Goal: Feedback & Contribution: Submit feedback/report problem

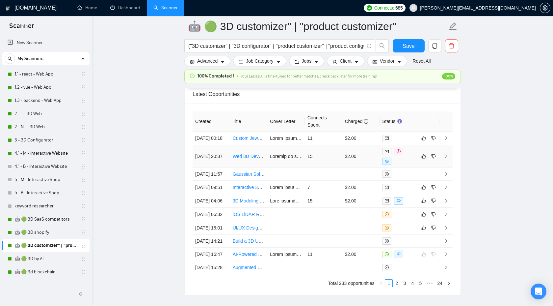
scroll to position [1858, 0]
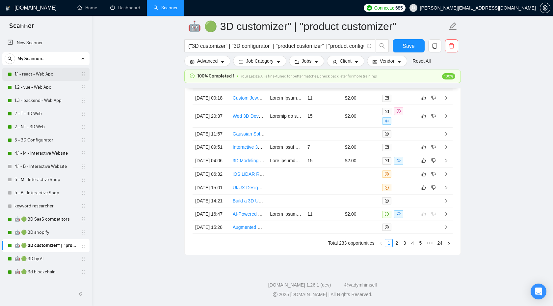
click at [52, 70] on link "1.1 - react - Web App" at bounding box center [45, 74] width 63 height 13
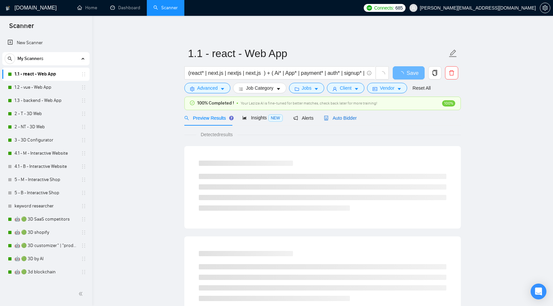
click at [343, 120] on span "Auto Bidder" at bounding box center [340, 117] width 33 height 5
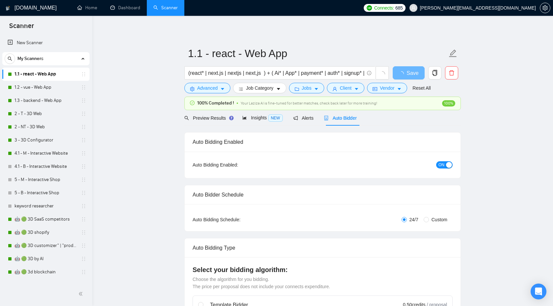
checkbox input "true"
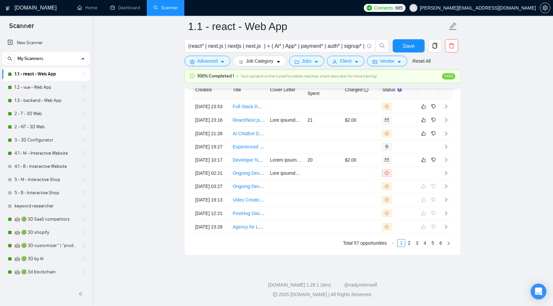
scroll to position [1807, 0]
click at [447, 162] on icon "right" at bounding box center [446, 159] width 5 height 5
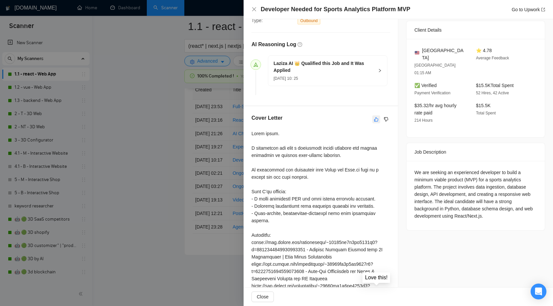
scroll to position [153, 0]
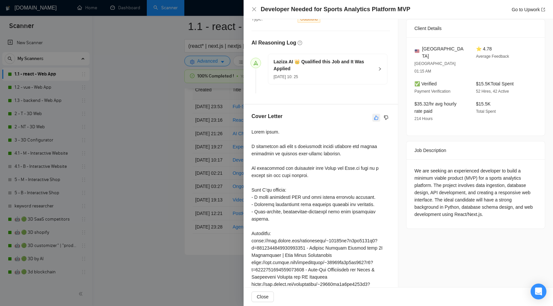
click at [374, 117] on button "button" at bounding box center [377, 118] width 8 height 8
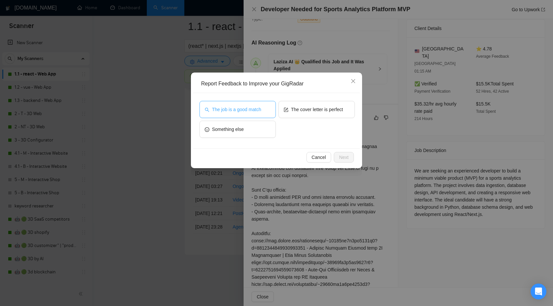
click at [244, 111] on span "The job is a good match" at bounding box center [236, 109] width 49 height 7
click at [316, 108] on span "The cover letter is perfect" at bounding box center [317, 109] width 52 height 7
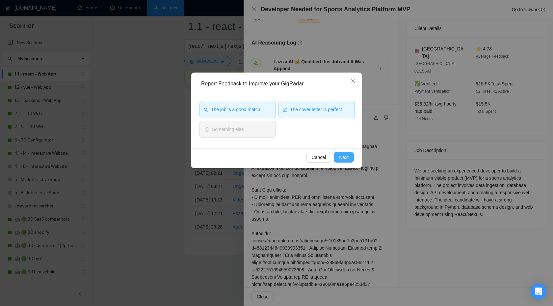
click at [341, 157] on span "Next" at bounding box center [344, 156] width 10 height 7
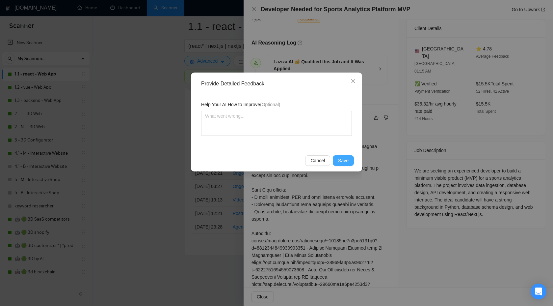
click at [339, 161] on span "Save" at bounding box center [343, 160] width 11 height 7
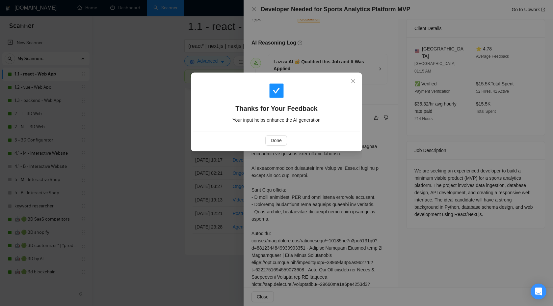
click at [268, 134] on div "Done" at bounding box center [276, 139] width 167 height 17
click at [271, 138] on span "Done" at bounding box center [276, 140] width 11 height 7
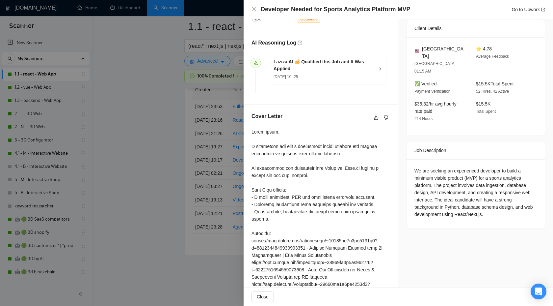
click at [168, 161] on div at bounding box center [276, 153] width 553 height 306
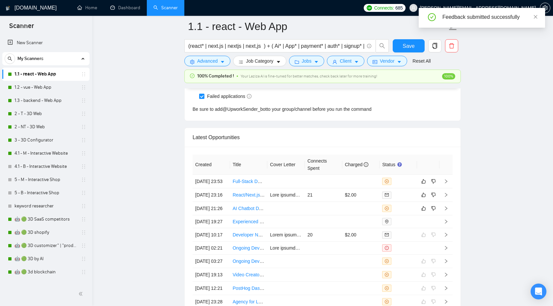
scroll to position [1703, 0]
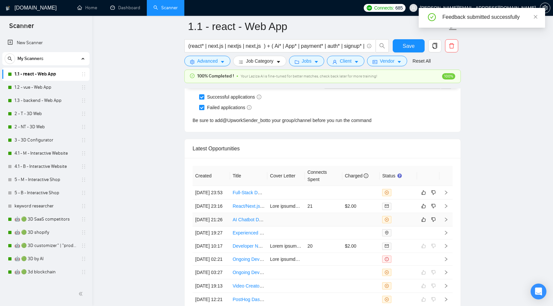
click at [444, 222] on icon "right" at bounding box center [446, 219] width 5 height 5
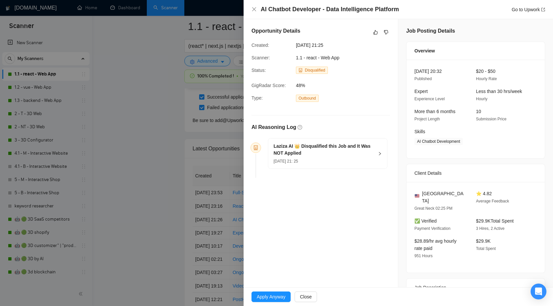
click at [366, 158] on div "[DATE] 21: 25" at bounding box center [324, 160] width 100 height 7
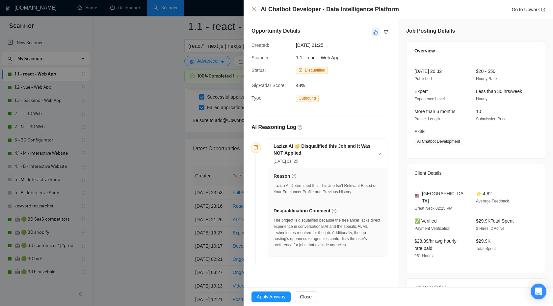
click at [375, 33] on icon "like" at bounding box center [376, 32] width 5 height 5
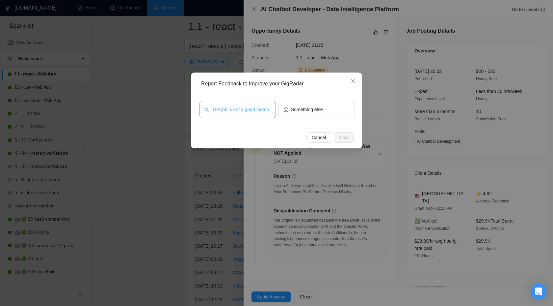
click at [267, 109] on span "The job is not a good match" at bounding box center [240, 109] width 57 height 7
click at [341, 137] on span "Next" at bounding box center [344, 137] width 10 height 7
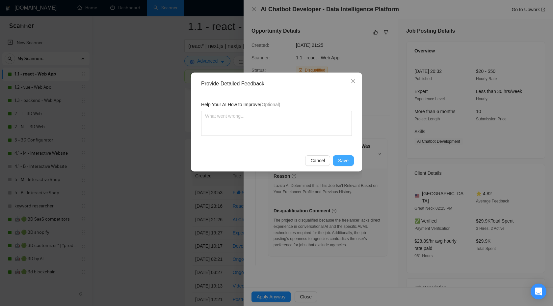
click at [338, 158] on button "Save" at bounding box center [343, 160] width 21 height 11
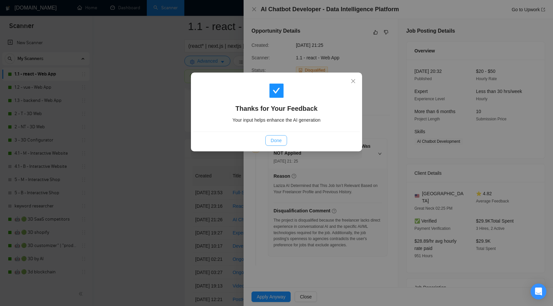
click at [279, 142] on span "Done" at bounding box center [276, 140] width 11 height 7
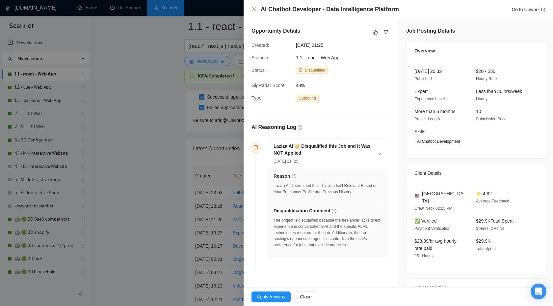
click at [210, 162] on div at bounding box center [276, 153] width 553 height 306
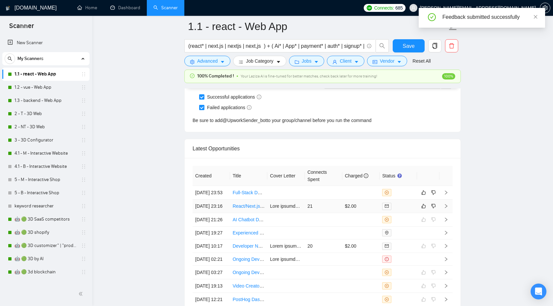
click at [447, 208] on icon "right" at bounding box center [446, 206] width 5 height 5
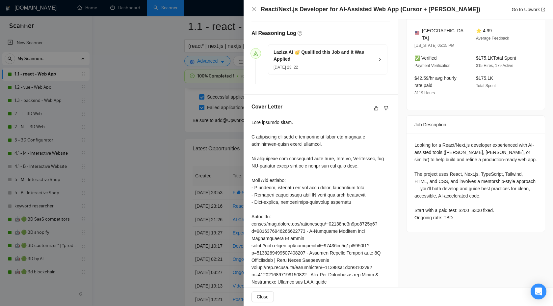
scroll to position [168, 0]
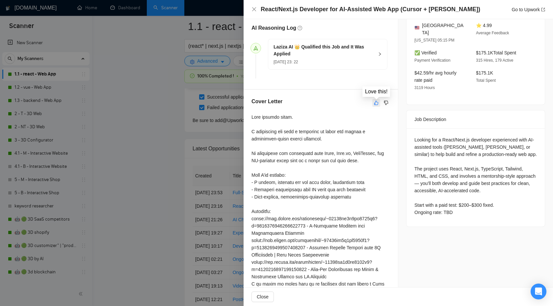
click at [376, 101] on icon "like" at bounding box center [376, 102] width 4 height 4
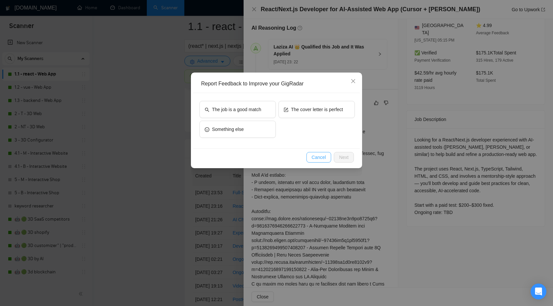
click at [310, 158] on button "Cancel" at bounding box center [319, 157] width 25 height 11
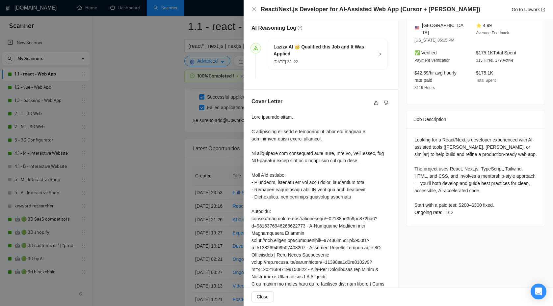
click at [372, 105] on div "Cover Letter" at bounding box center [321, 102] width 139 height 11
click at [378, 101] on icon "like" at bounding box center [376, 102] width 5 height 5
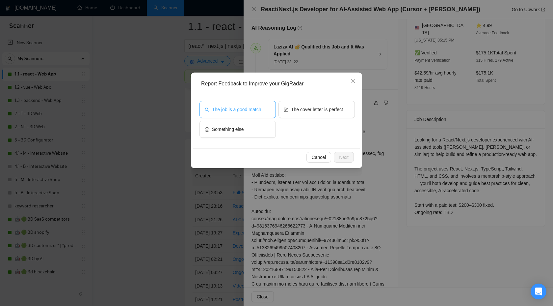
click at [248, 106] on span "The job is a good match" at bounding box center [236, 109] width 49 height 7
click at [304, 111] on span "The cover letter is perfect" at bounding box center [317, 109] width 52 height 7
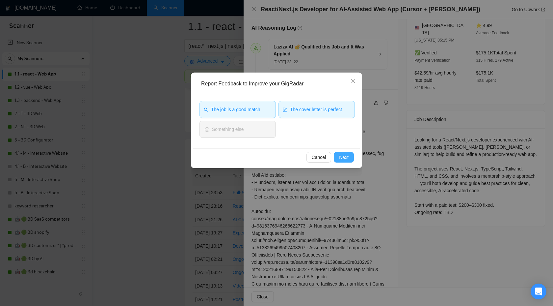
click at [343, 154] on span "Next" at bounding box center [344, 156] width 10 height 7
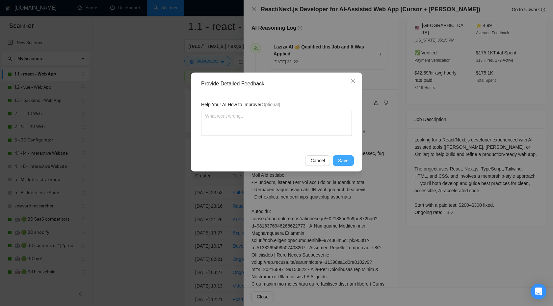
click at [341, 159] on span "Save" at bounding box center [343, 160] width 11 height 7
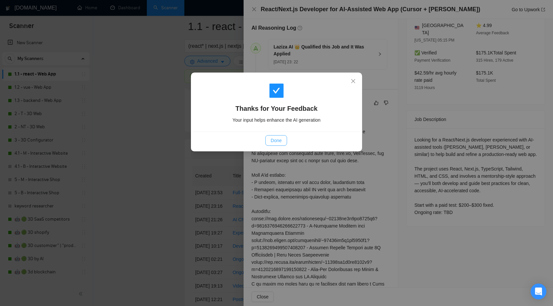
click at [279, 139] on span "Done" at bounding box center [276, 140] width 11 height 7
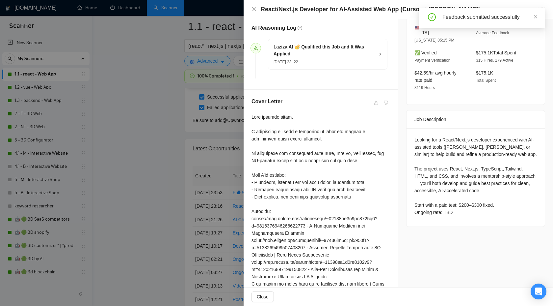
click at [173, 164] on div at bounding box center [276, 153] width 553 height 306
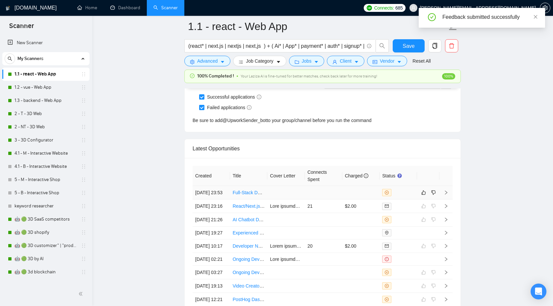
click at [447, 194] on icon "right" at bounding box center [446, 192] width 2 height 4
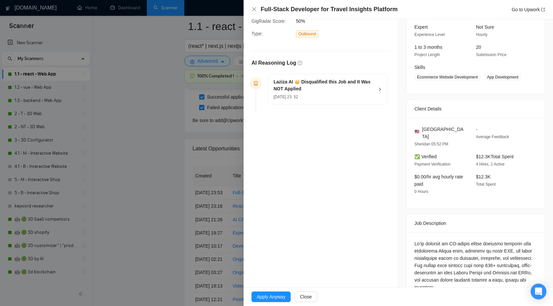
scroll to position [50, 0]
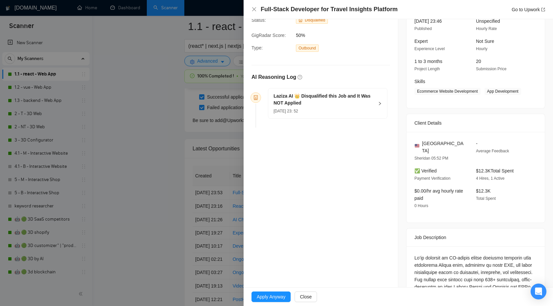
click at [373, 109] on div "[DATE] 23: 52" at bounding box center [324, 110] width 100 height 7
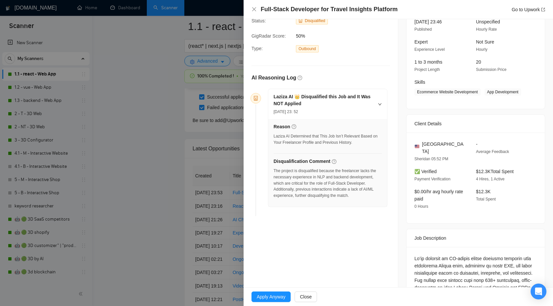
scroll to position [0, 0]
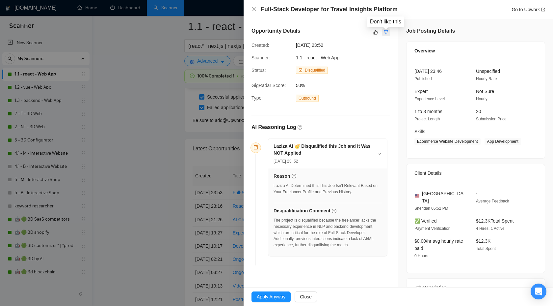
click at [384, 34] on icon "dislike" at bounding box center [386, 32] width 5 height 5
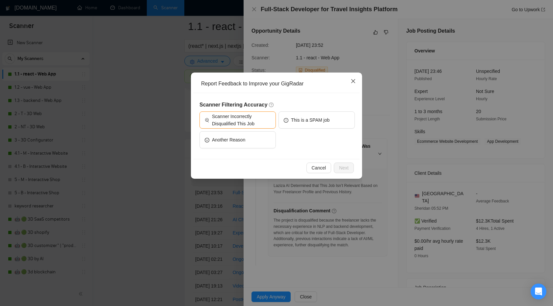
click at [353, 82] on icon "close" at bounding box center [353, 81] width 4 height 4
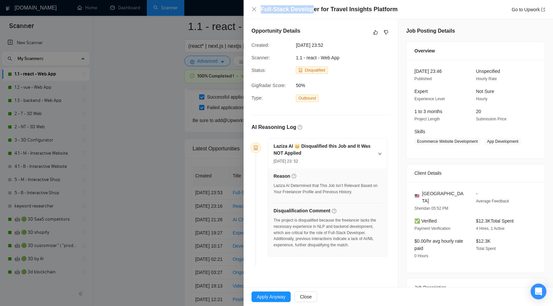
drag, startPoint x: 261, startPoint y: 12, endPoint x: 313, endPoint y: 12, distance: 52.0
click at [313, 12] on h4 "Full-Stack Developer for Travel Insights Platform" at bounding box center [329, 9] width 137 height 8
copy h4 "Full-Stack Develop"
click at [388, 27] on div "Opportunity Details Created: [DATE] 23:52 Scanner: 1.1 - react - Web App Status…" at bounding box center [321, 147] width 154 height 257
click at [387, 32] on icon "dislike" at bounding box center [386, 32] width 5 height 5
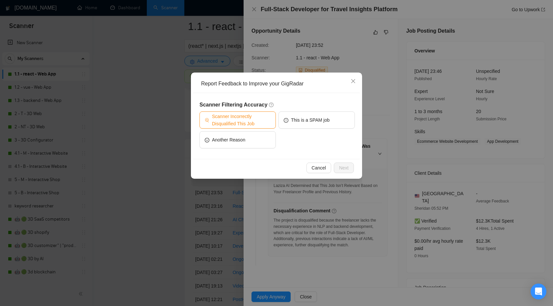
click at [260, 118] on span "Scanner Incorrectly Disqualified This Job" at bounding box center [241, 120] width 59 height 14
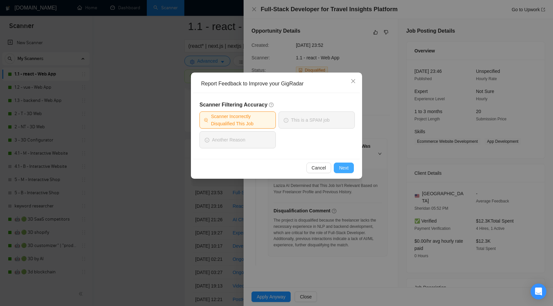
click at [339, 162] on button "Next" at bounding box center [344, 167] width 20 height 11
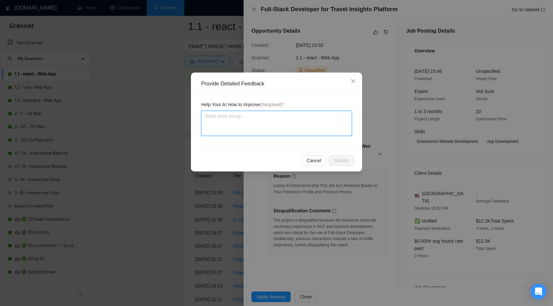
click at [270, 127] on textarea at bounding box center [276, 123] width 151 height 25
type textarea "s"
type textarea "sr"
type textarea "s"
type textarea "W"
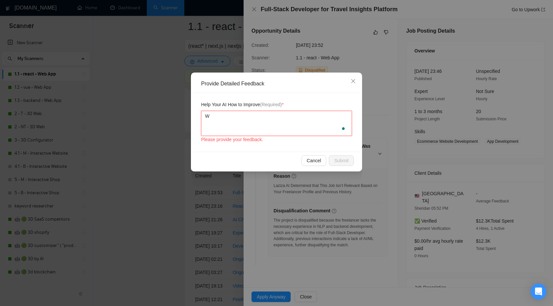
type textarea "We"
type textarea "We c"
type textarea "We ca"
type textarea "We can"
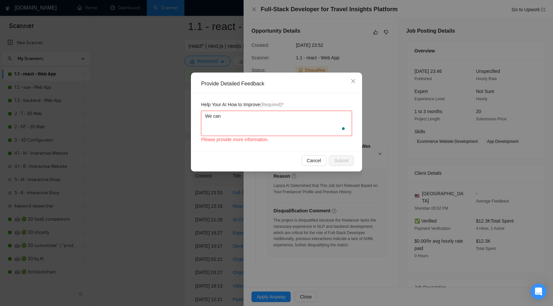
type textarea "We can"
type textarea "We can h"
type textarea "We can ha"
type textarea "We can han"
type textarea "We can hand"
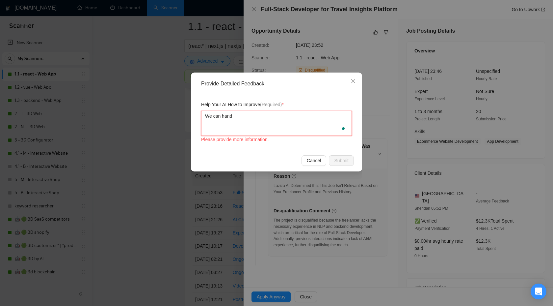
type textarea "We can handl"
type textarea "We can handle"
paste textarea "Full-Stack Develop"
type textarea "We can handle Full-Stack Develop"
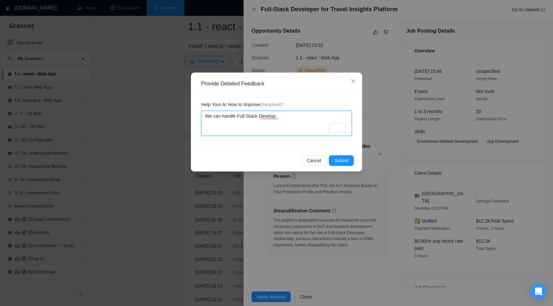
type textarea "We can handle Full-Stack Developm"
type textarea "We can handle Full-Stack Development"
click at [337, 157] on span "Submit" at bounding box center [341, 160] width 14 height 7
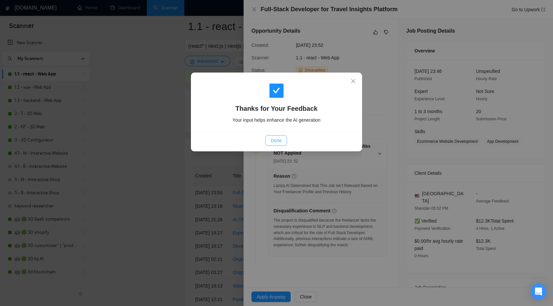
click at [286, 137] on button "Done" at bounding box center [275, 140] width 21 height 11
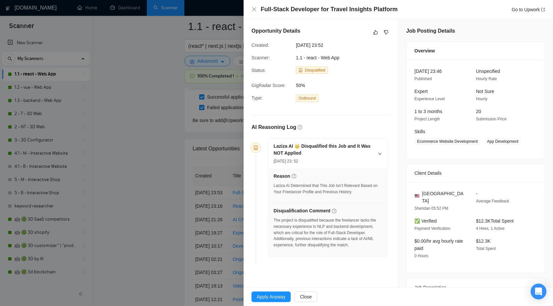
click at [146, 207] on div at bounding box center [276, 153] width 553 height 306
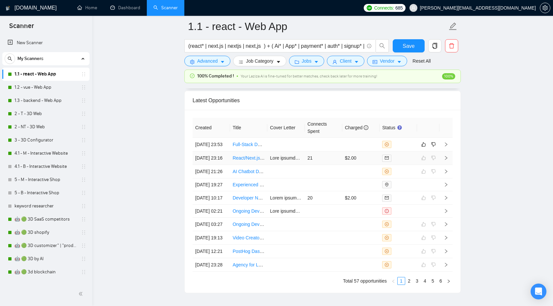
scroll to position [1754, 0]
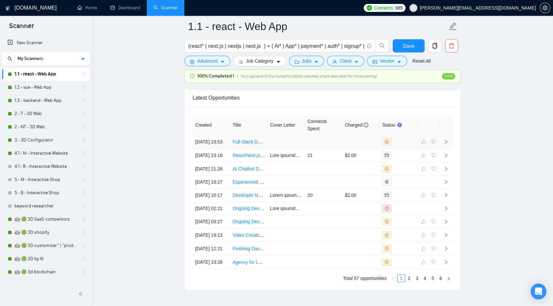
click at [446, 144] on icon "right" at bounding box center [446, 141] width 5 height 5
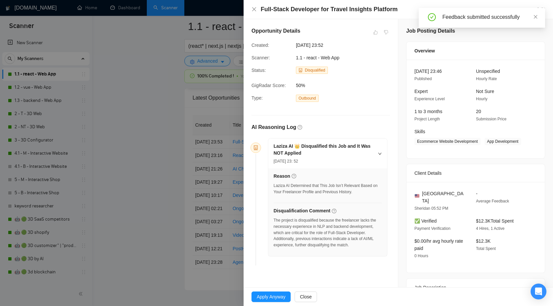
click at [182, 146] on div at bounding box center [276, 153] width 553 height 306
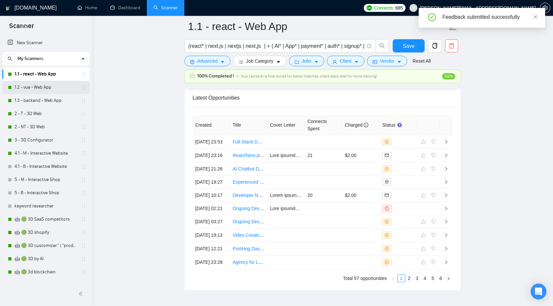
click at [46, 87] on link "1.2 - vue - Web App" at bounding box center [45, 87] width 63 height 13
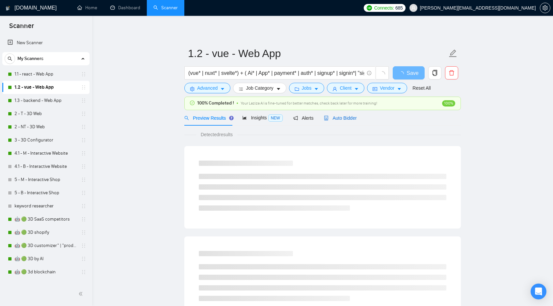
click at [349, 119] on span "Auto Bidder" at bounding box center [340, 117] width 33 height 5
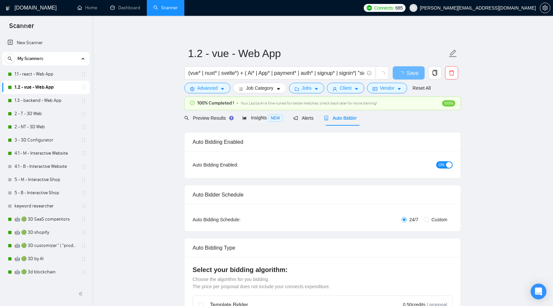
checkbox input "true"
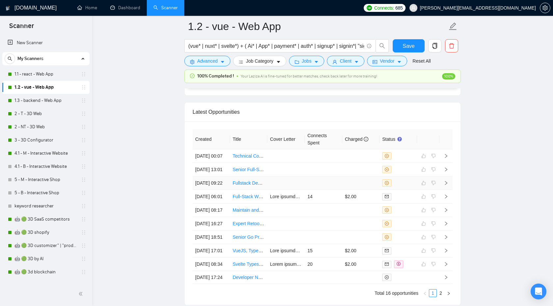
scroll to position [1731, 0]
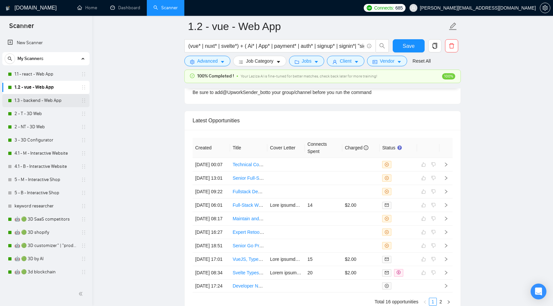
click at [48, 96] on link "1.3 - backend - Web App" at bounding box center [45, 100] width 63 height 13
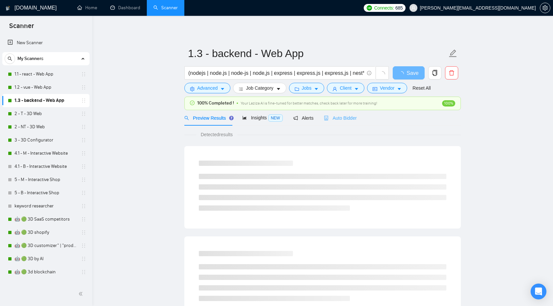
click at [338, 122] on div "Auto Bidder" at bounding box center [340, 117] width 33 height 15
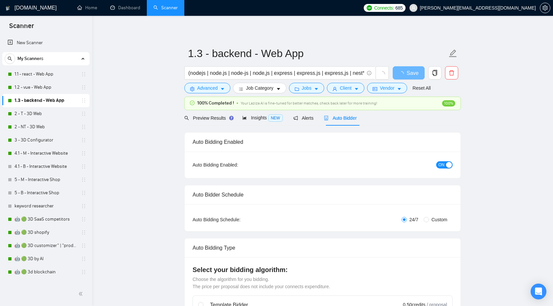
checkbox input "true"
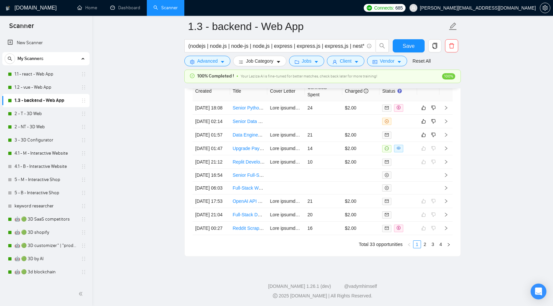
scroll to position [1797, 0]
click at [448, 138] on icon "right" at bounding box center [446, 135] width 5 height 5
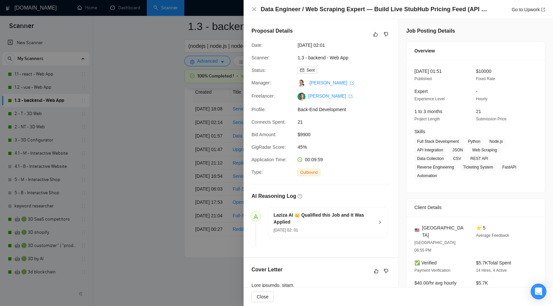
click at [374, 222] on h5 "Laziza AI 👑 Qualified this Job and It Was Applied" at bounding box center [324, 218] width 100 height 14
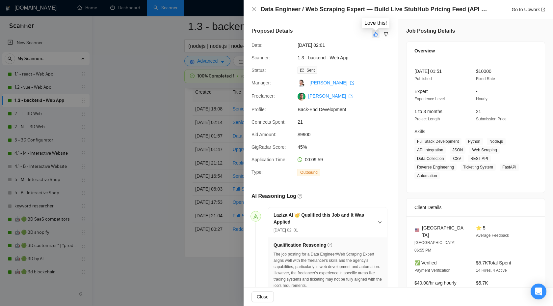
click at [375, 36] on icon "like" at bounding box center [376, 34] width 4 height 4
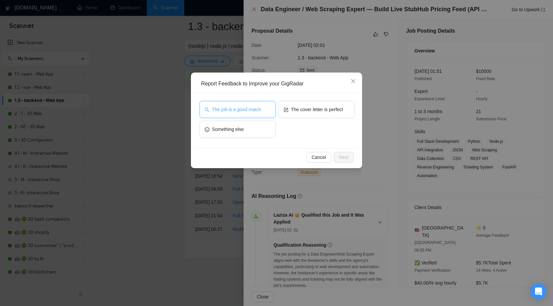
click at [245, 117] on button "The job is a good match" at bounding box center [238, 109] width 76 height 17
click at [340, 154] on span "Next" at bounding box center [344, 156] width 10 height 7
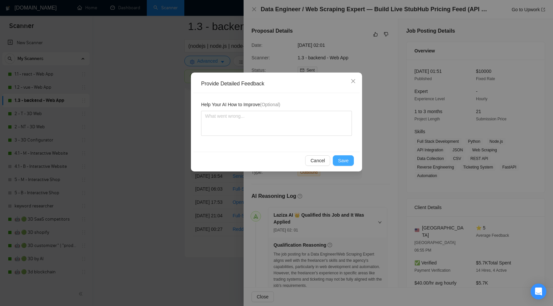
click at [341, 161] on span "Save" at bounding box center [343, 160] width 11 height 7
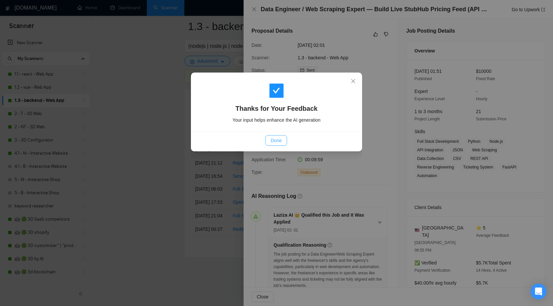
click at [271, 141] on span "Done" at bounding box center [276, 140] width 11 height 7
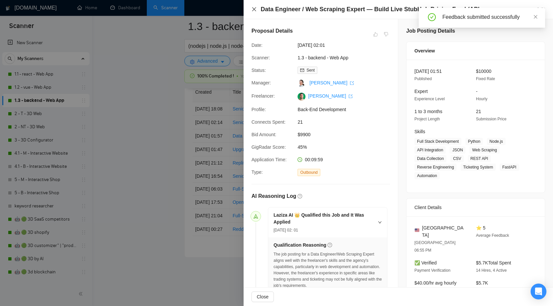
click at [252, 10] on icon "close" at bounding box center [254, 9] width 5 height 5
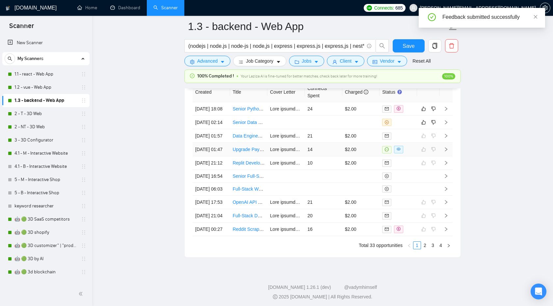
click at [450, 156] on td at bounding box center [446, 150] width 13 height 14
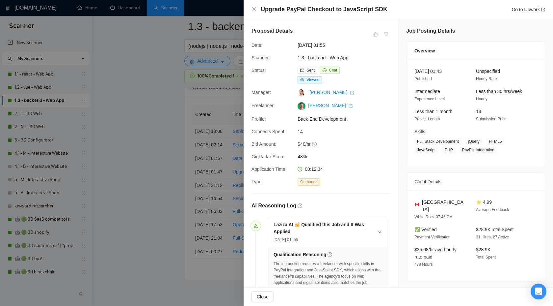
click at [177, 125] on div at bounding box center [276, 153] width 553 height 306
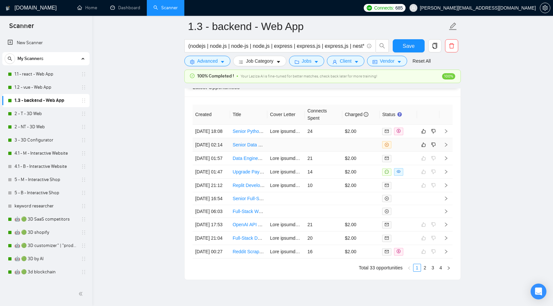
click at [446, 147] on icon "right" at bounding box center [446, 144] width 5 height 5
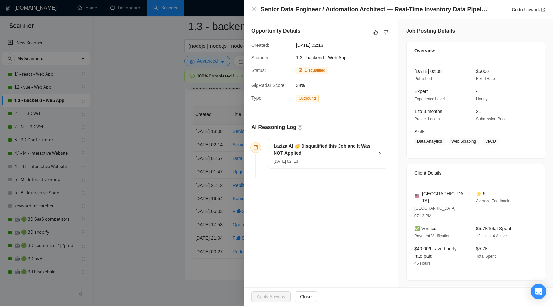
click at [375, 152] on div "Laziza AI 👑 Disqualified this Job and It Was NOT Applied [DATE] 02: 13" at bounding box center [327, 153] width 119 height 30
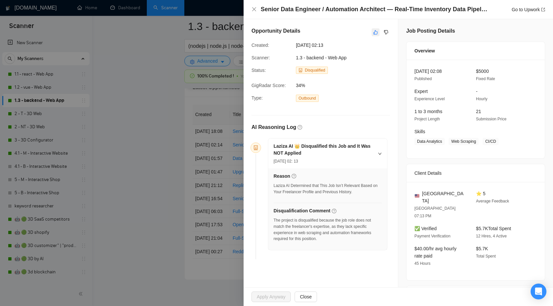
click at [375, 31] on icon "like" at bounding box center [376, 32] width 4 height 4
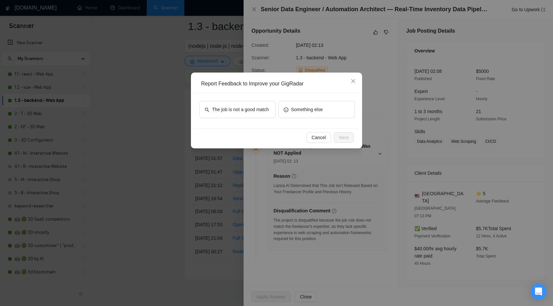
click at [261, 98] on div "The job is not a good match Something else" at bounding box center [276, 111] width 167 height 36
click at [253, 110] on span "The job is not a good match" at bounding box center [240, 109] width 57 height 7
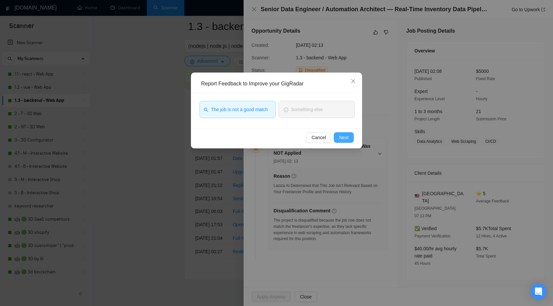
click at [348, 136] on span "Next" at bounding box center [344, 137] width 10 height 7
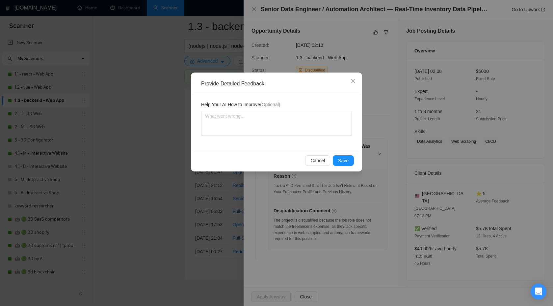
click at [347, 154] on div "Cancel Save" at bounding box center [276, 160] width 167 height 17
click at [347, 157] on span "Save" at bounding box center [343, 160] width 11 height 7
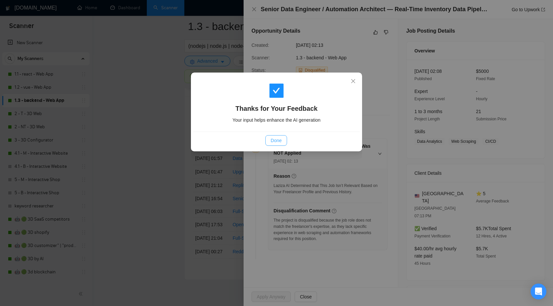
click at [271, 137] on span "Done" at bounding box center [276, 140] width 11 height 7
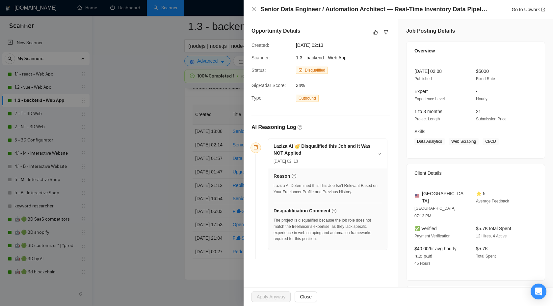
click at [208, 163] on div at bounding box center [276, 153] width 553 height 306
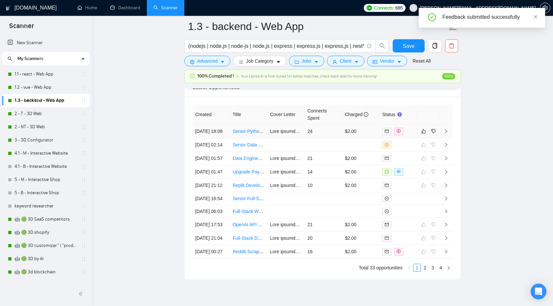
click at [448, 131] on icon "right" at bounding box center [446, 131] width 5 height 5
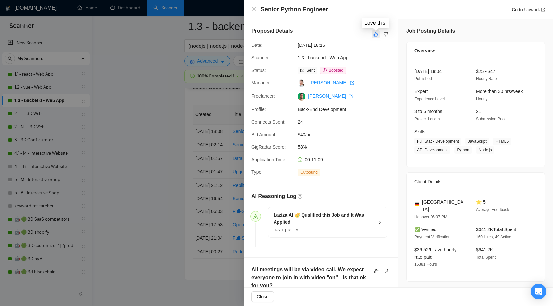
click at [374, 31] on button "button" at bounding box center [376, 34] width 8 height 8
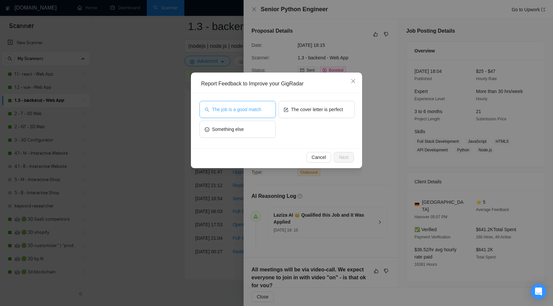
click at [261, 108] on span "The job is a good match" at bounding box center [236, 109] width 49 height 7
click at [333, 156] on div "Cancel Next" at bounding box center [276, 157] width 155 height 11
click at [340, 156] on span "Next" at bounding box center [344, 156] width 10 height 7
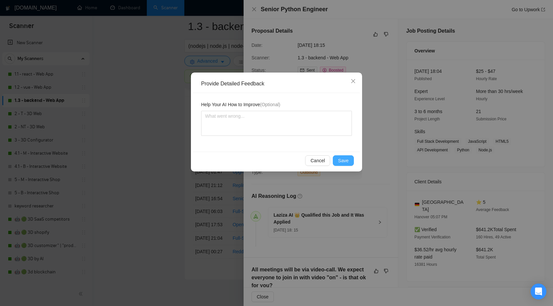
click at [342, 160] on span "Save" at bounding box center [343, 160] width 11 height 7
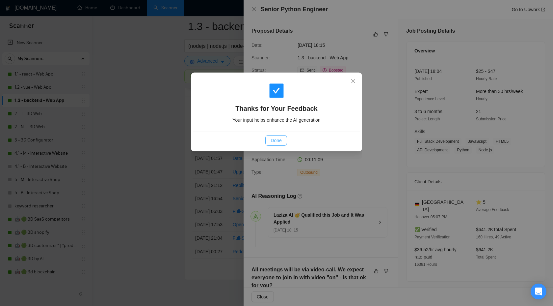
click at [277, 136] on button "Done" at bounding box center [275, 140] width 21 height 11
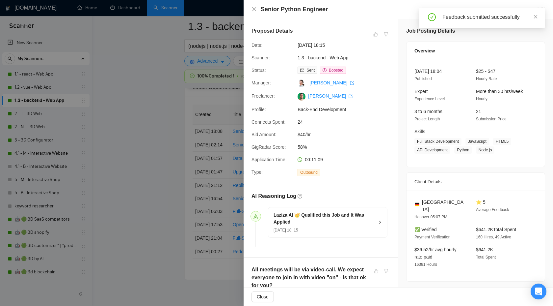
click at [159, 138] on div at bounding box center [276, 153] width 553 height 306
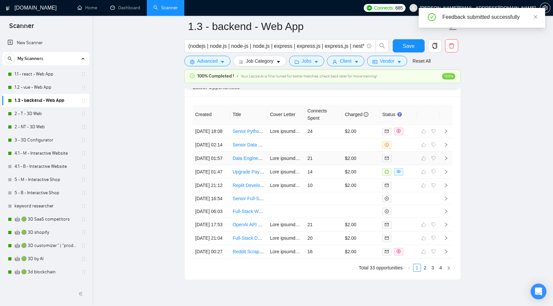
scroll to position [1866, 0]
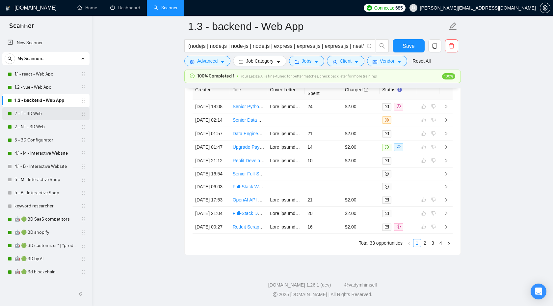
click at [60, 113] on link "2 - T - 3D Web" at bounding box center [45, 113] width 63 height 13
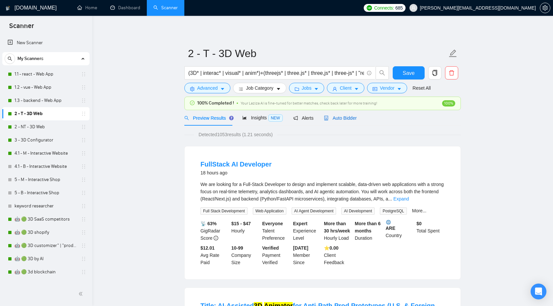
click at [339, 120] on span "Auto Bidder" at bounding box center [340, 117] width 33 height 5
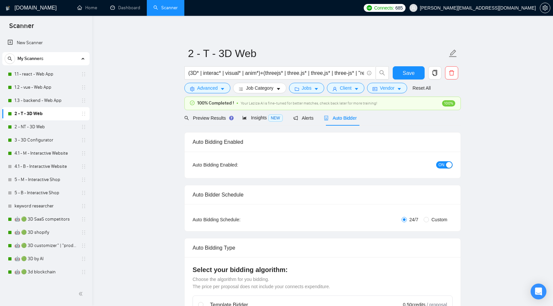
checkbox input "true"
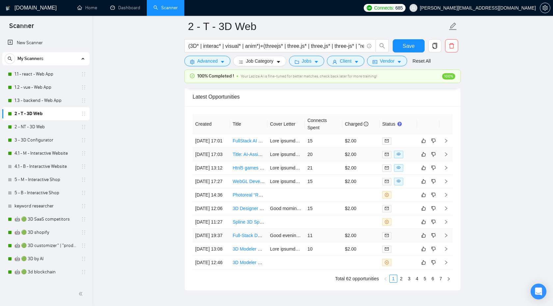
scroll to position [1776, 0]
click at [447, 143] on icon "right" at bounding box center [446, 140] width 5 height 5
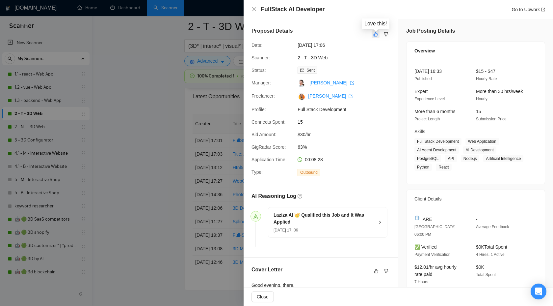
click at [378, 37] on icon "like" at bounding box center [376, 34] width 5 height 5
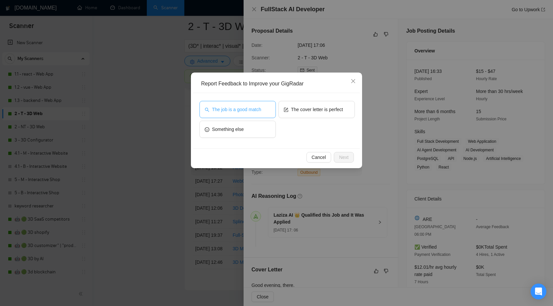
click at [236, 113] on button "The job is a good match" at bounding box center [238, 109] width 76 height 17
click at [238, 106] on span "The job is a good match" at bounding box center [235, 109] width 49 height 7
click at [325, 161] on button "Cancel" at bounding box center [319, 157] width 25 height 11
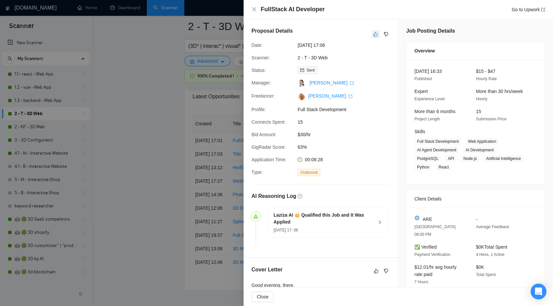
click at [375, 37] on icon "like" at bounding box center [376, 34] width 5 height 5
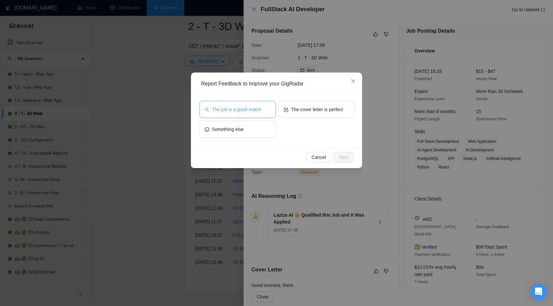
click at [252, 111] on span "The job is a good match" at bounding box center [236, 109] width 49 height 7
click at [346, 160] on span "Next" at bounding box center [344, 156] width 10 height 7
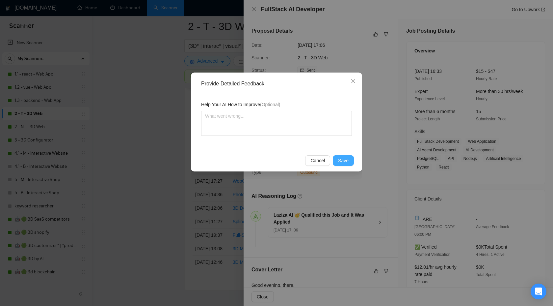
click at [347, 160] on span "Save" at bounding box center [343, 160] width 11 height 7
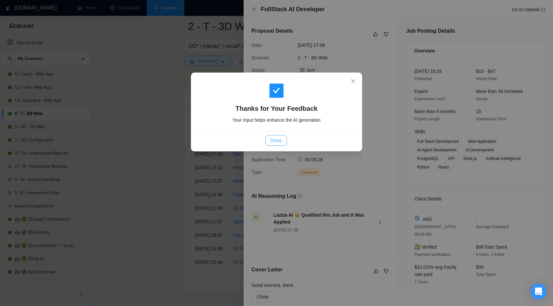
click at [277, 141] on span "Done" at bounding box center [276, 140] width 11 height 7
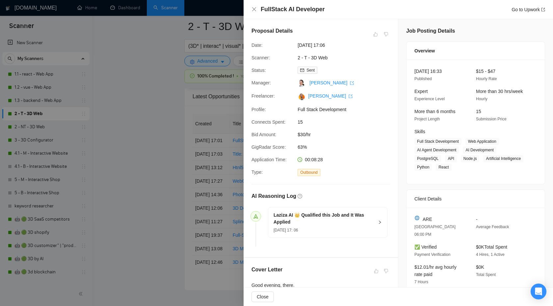
click at [146, 153] on div at bounding box center [276, 153] width 553 height 306
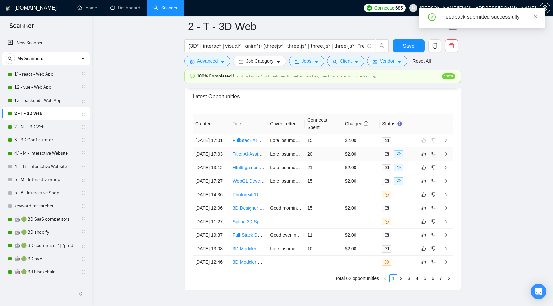
click at [443, 161] on td at bounding box center [446, 154] width 13 height 14
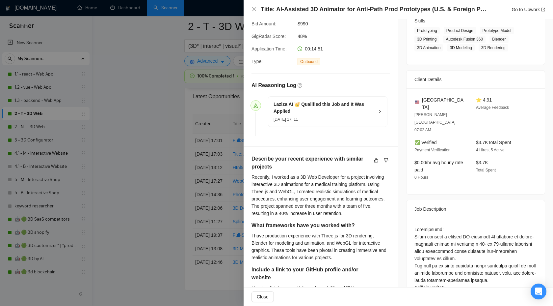
scroll to position [111, 0]
